Goal: Navigation & Orientation: Find specific page/section

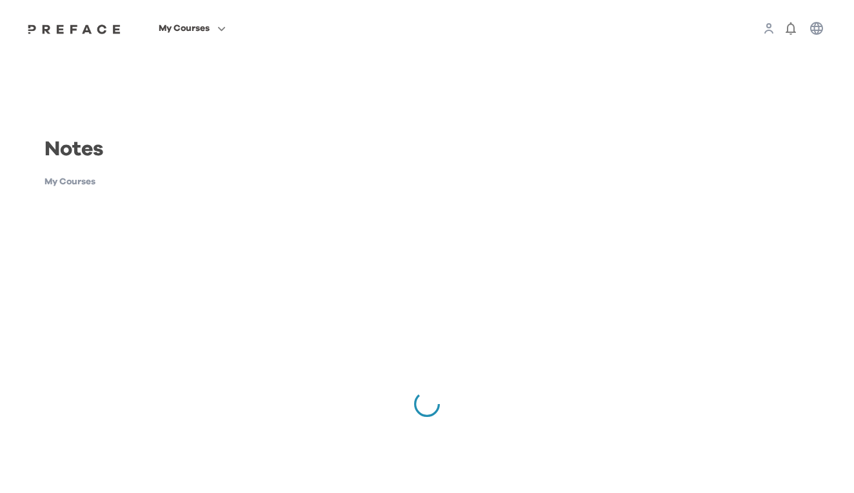
click at [124, 32] on img at bounding box center [74, 29] width 99 height 10
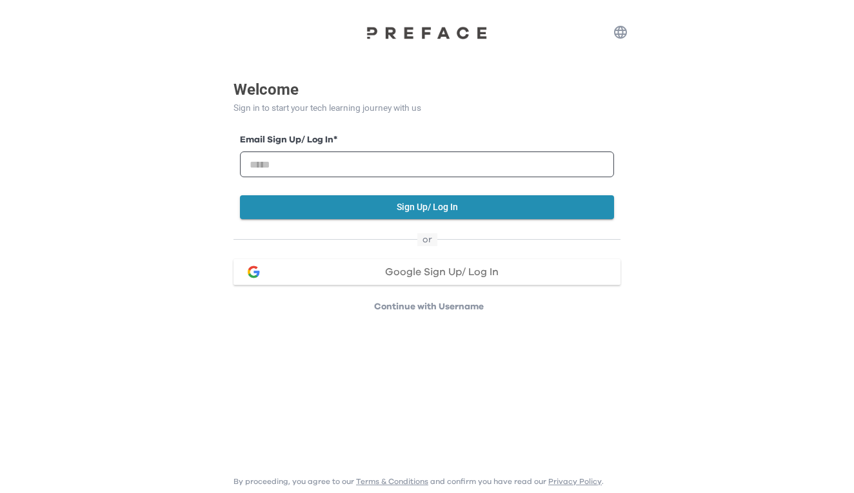
click at [411, 270] on span "Google Sign Up/ Log In" at bounding box center [441, 272] width 113 height 10
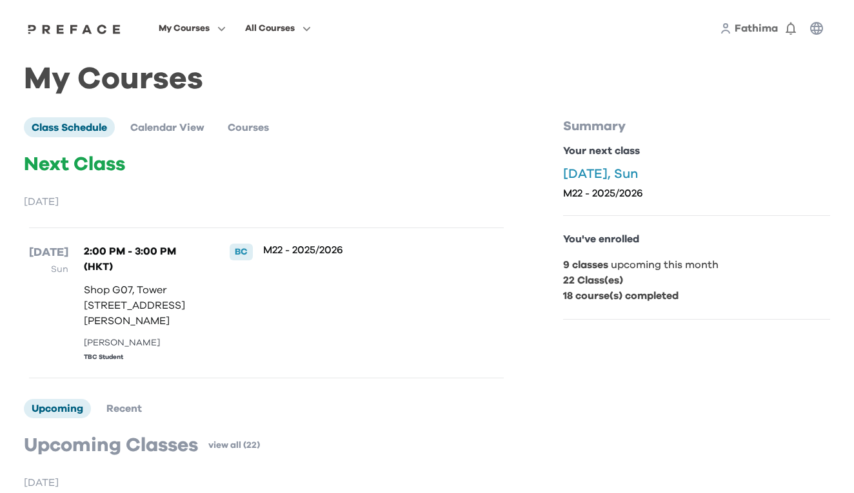
click at [754, 32] on span "Fathima" at bounding box center [755, 28] width 43 height 10
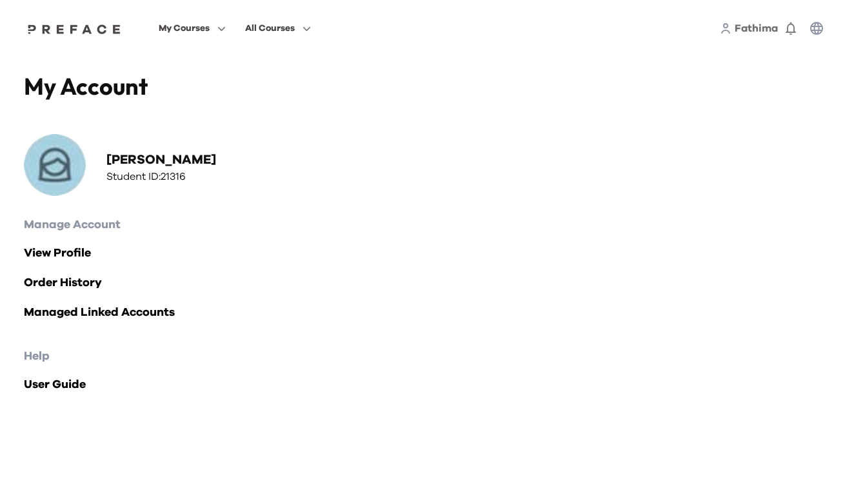
click at [723, 30] on icon at bounding box center [726, 31] width 8 height 3
click at [789, 30] on icon "button" at bounding box center [790, 28] width 15 height 15
click at [809, 28] on icon "button" at bounding box center [816, 28] width 15 height 15
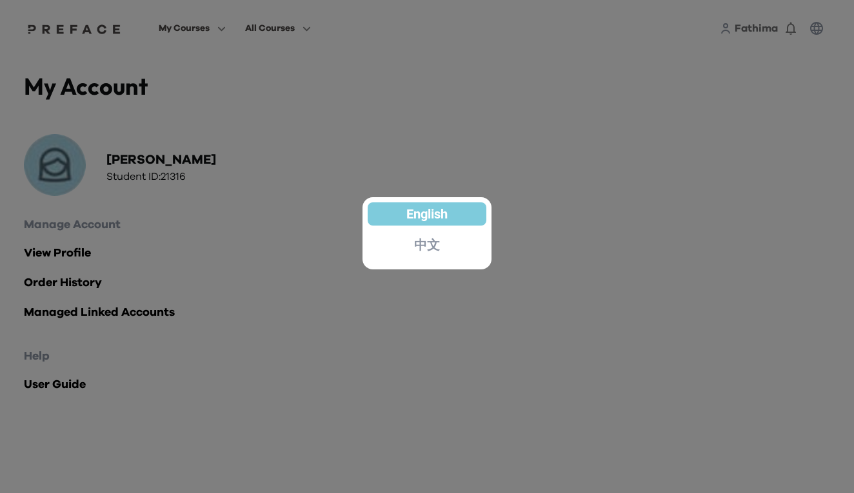
click at [668, 96] on div at bounding box center [427, 246] width 854 height 493
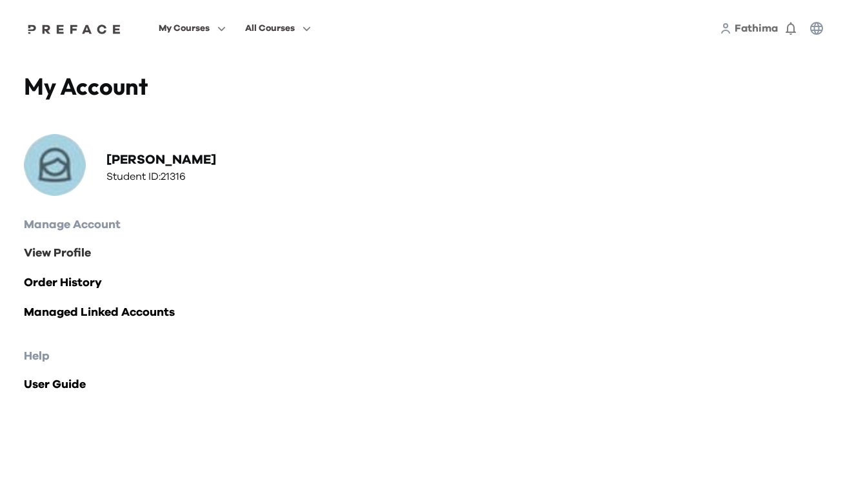
click at [51, 254] on link "View Profile" at bounding box center [427, 253] width 806 height 18
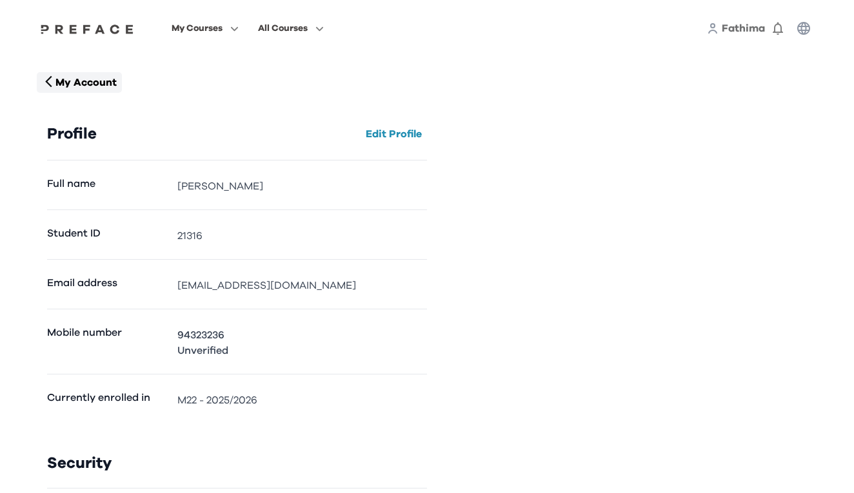
click at [106, 83] on p "My Account" at bounding box center [85, 82] width 61 height 15
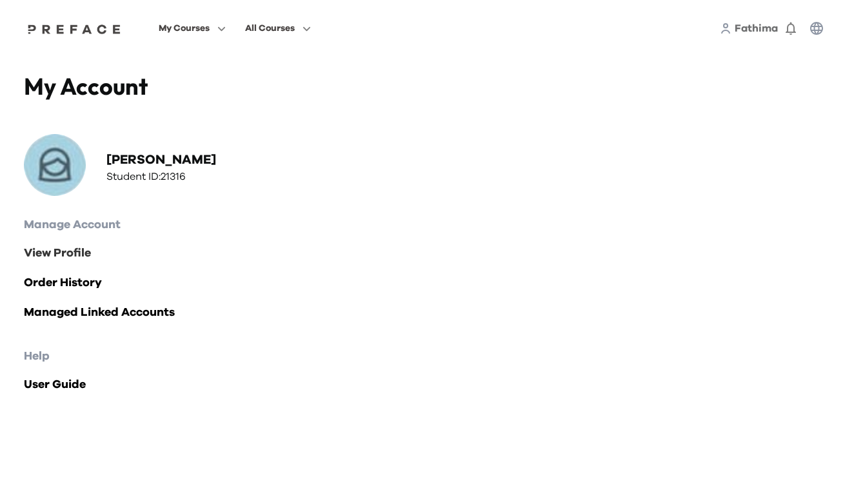
click at [77, 251] on link "View Profile" at bounding box center [427, 253] width 806 height 18
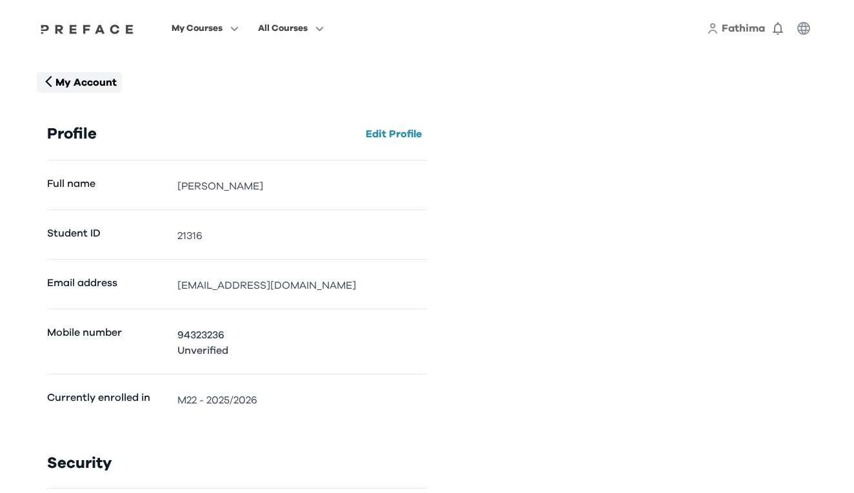
click at [65, 92] on button "My Account" at bounding box center [79, 82] width 85 height 21
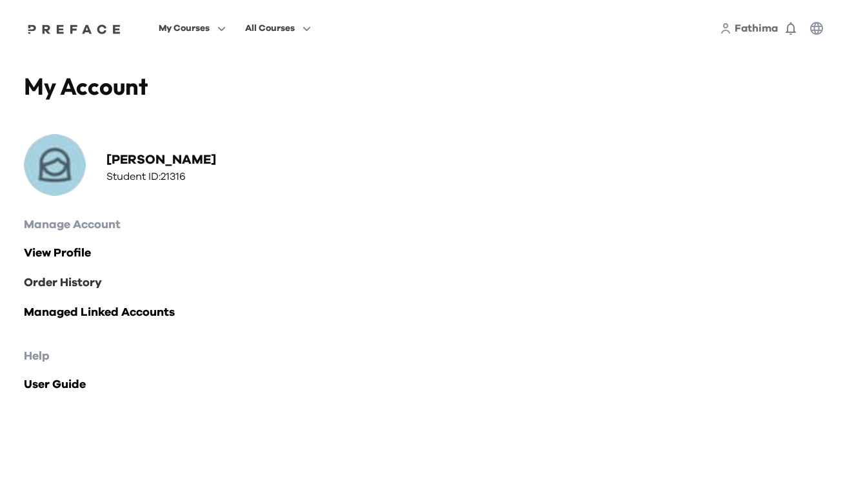
click at [84, 279] on link "Order History" at bounding box center [427, 283] width 806 height 18
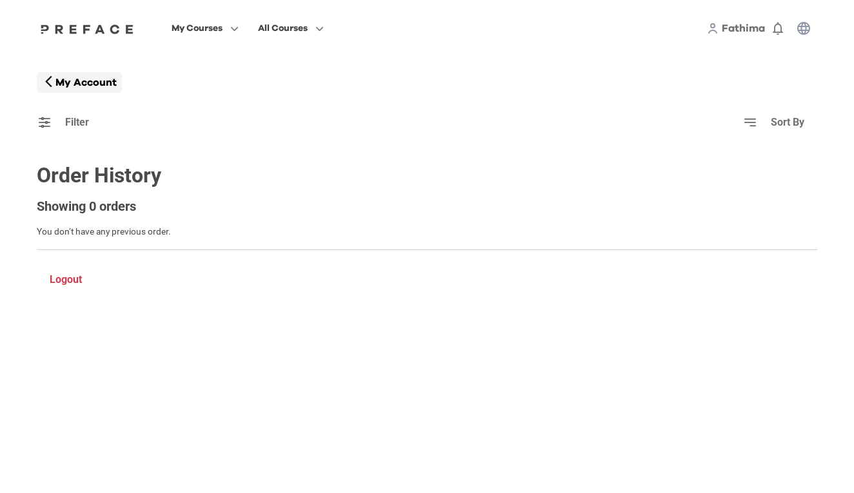
click at [59, 84] on p "My Account" at bounding box center [85, 82] width 61 height 15
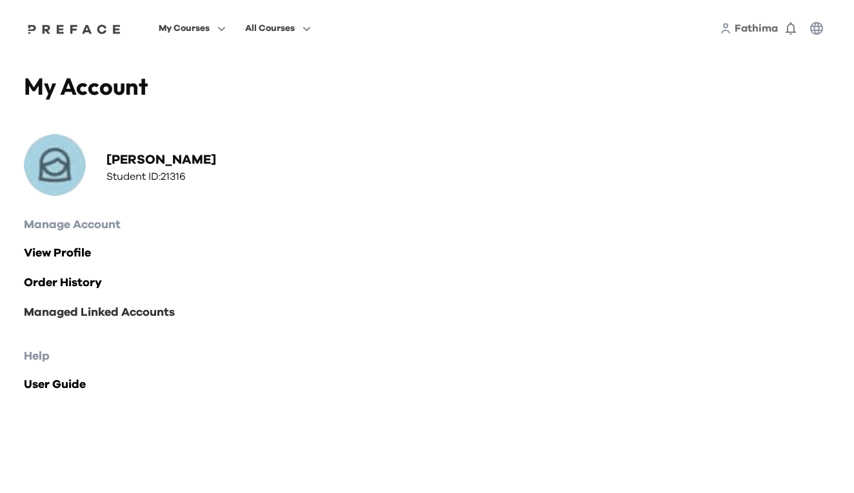
click at [70, 310] on link "Managed Linked Accounts" at bounding box center [427, 313] width 806 height 18
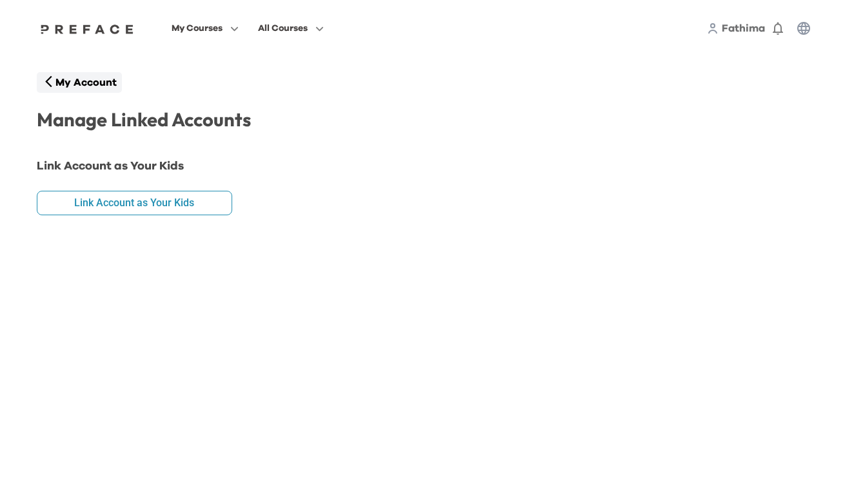
click at [68, 85] on p "My Account" at bounding box center [85, 82] width 61 height 15
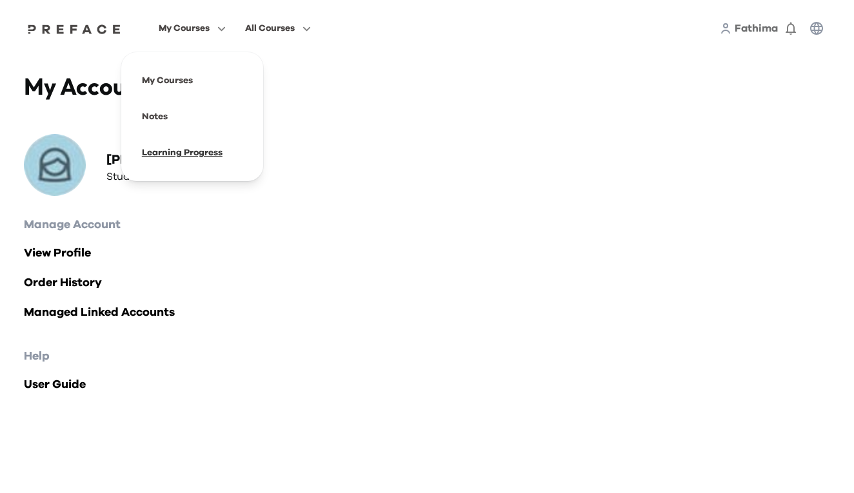
click at [240, 151] on span at bounding box center [192, 153] width 121 height 36
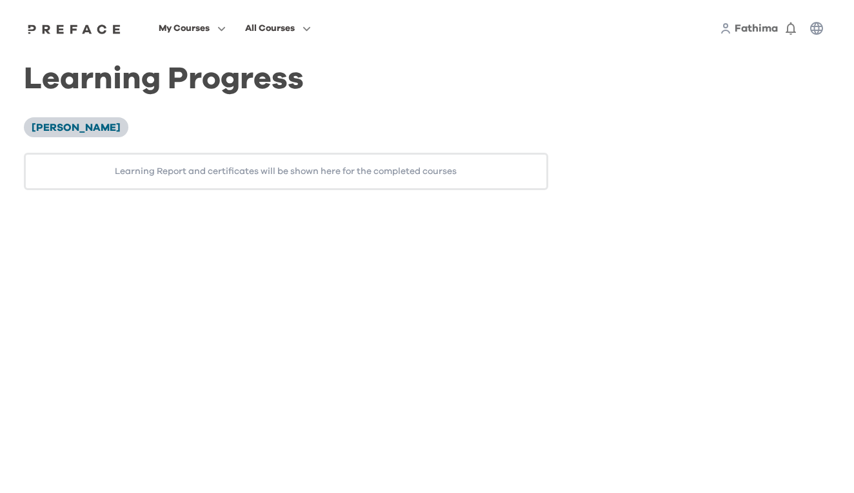
click at [113, 127] on span "[PERSON_NAME]" at bounding box center [76, 128] width 89 height 10
click at [795, 34] on icon "button" at bounding box center [790, 28] width 15 height 15
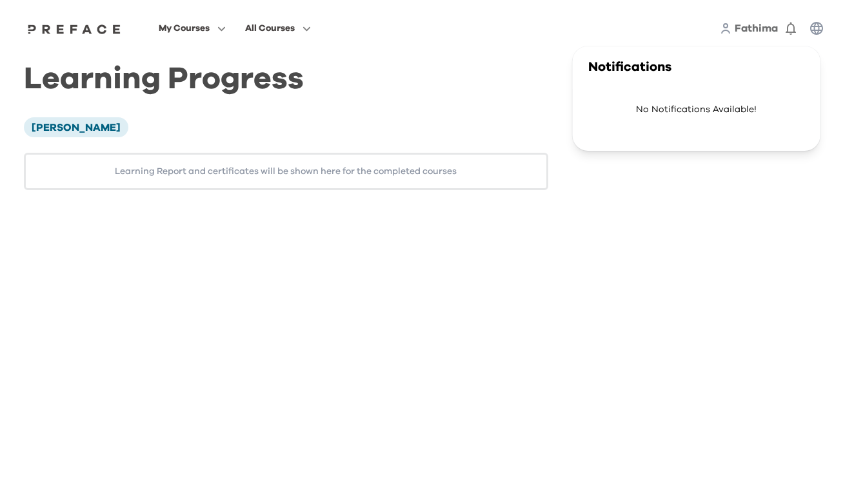
click at [472, 65] on div "Learning Progress [PERSON_NAME] Learning Report and certificates will be shown …" at bounding box center [426, 131] width 825 height 149
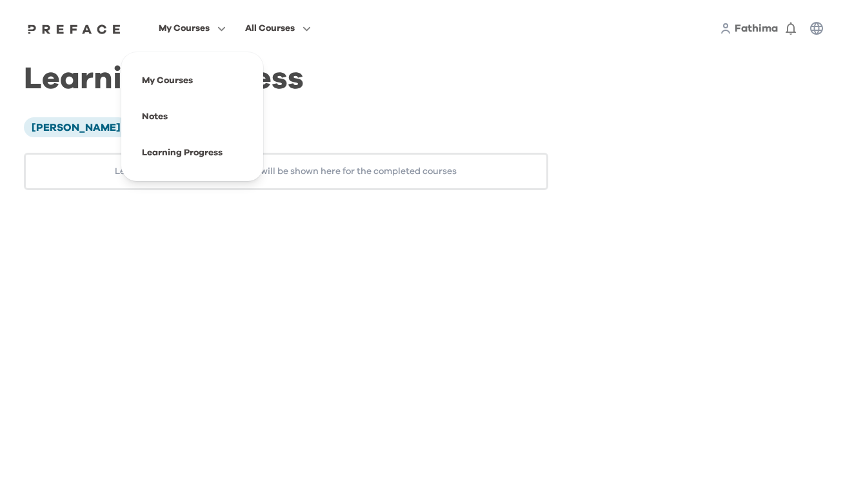
click at [210, 34] on span "My Courses" at bounding box center [184, 28] width 51 height 15
click at [244, 78] on span at bounding box center [192, 81] width 121 height 36
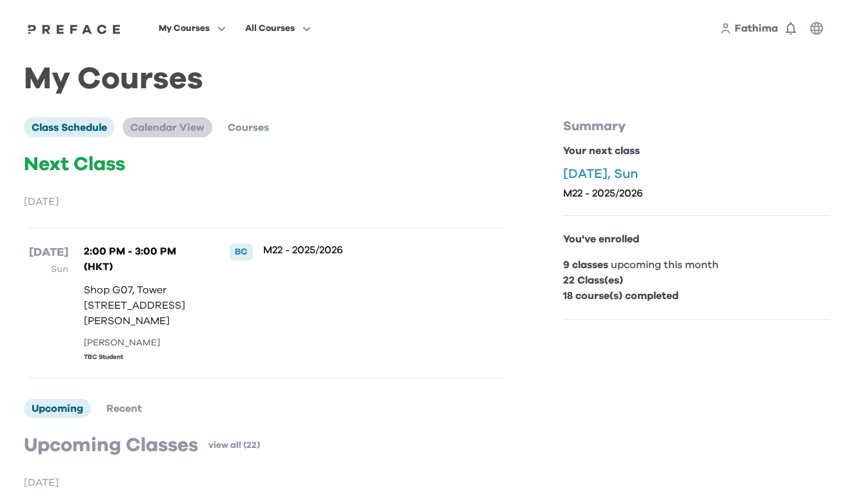
click at [197, 125] on span "Calendar View" at bounding box center [167, 128] width 74 height 10
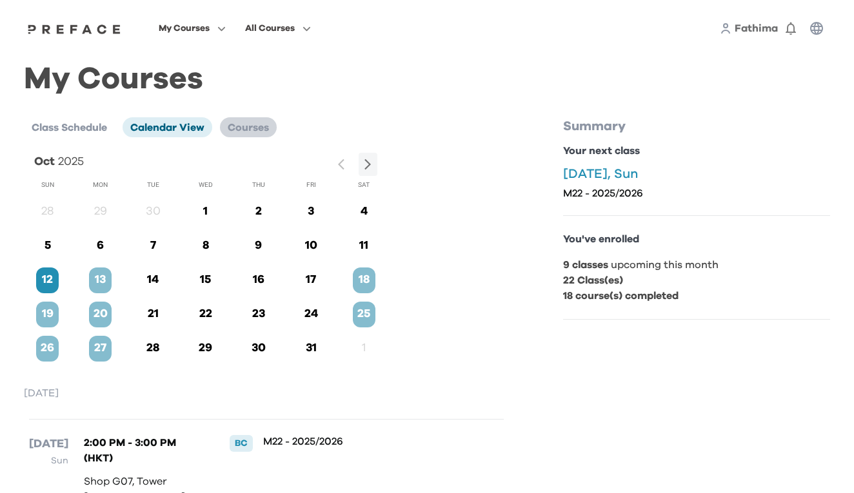
click at [253, 131] on span "Courses" at bounding box center [248, 128] width 41 height 10
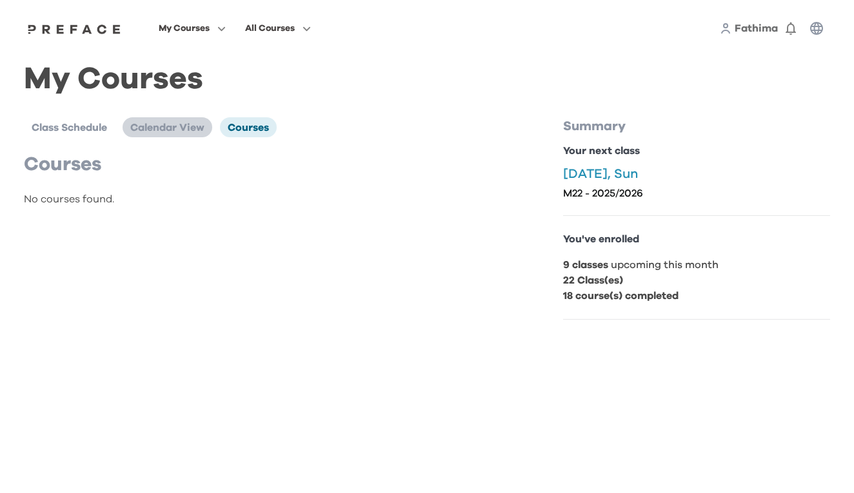
click at [195, 128] on span "Calendar View" at bounding box center [167, 128] width 74 height 10
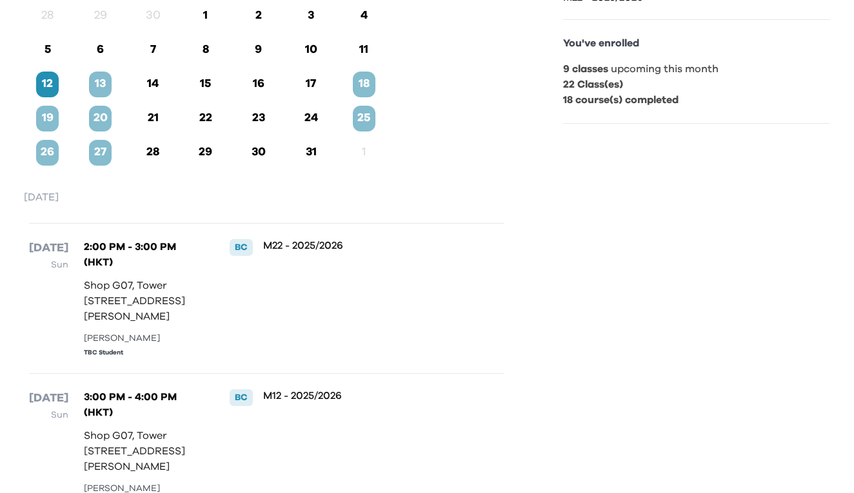
scroll to position [206, 0]
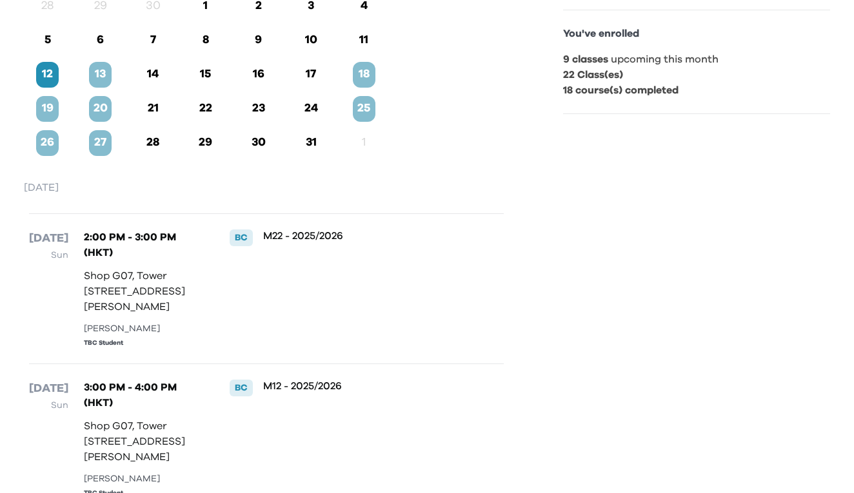
click at [239, 238] on div "BC" at bounding box center [241, 238] width 23 height 17
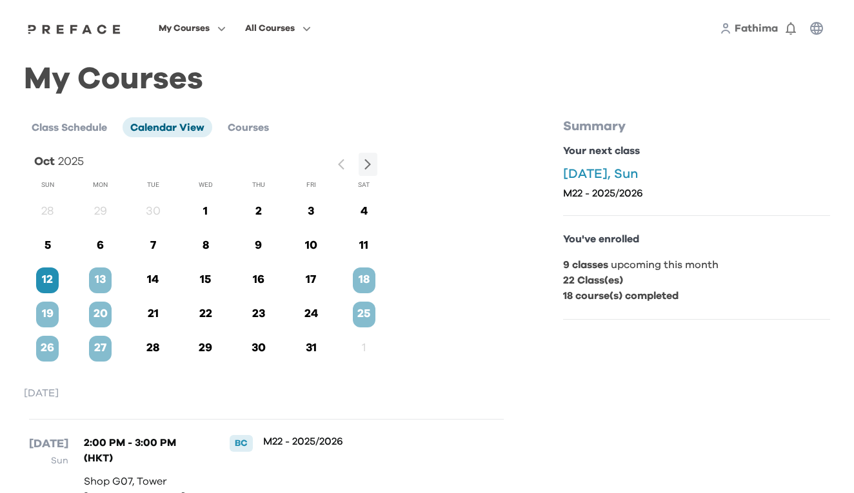
scroll to position [0, 0]
click at [97, 129] on span "Class Schedule" at bounding box center [69, 128] width 75 height 10
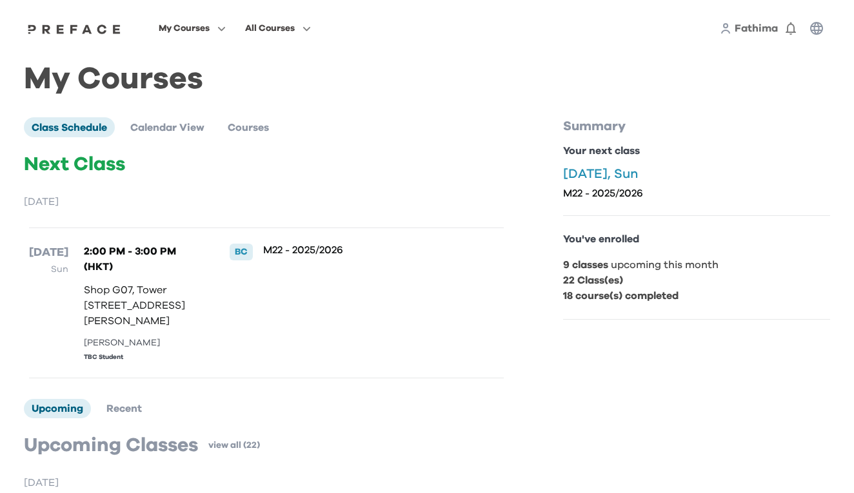
click at [614, 173] on p "12 Oct, Sun" at bounding box center [696, 173] width 267 height 15
click at [119, 32] on img at bounding box center [74, 29] width 99 height 10
